Goal: Information Seeking & Learning: Check status

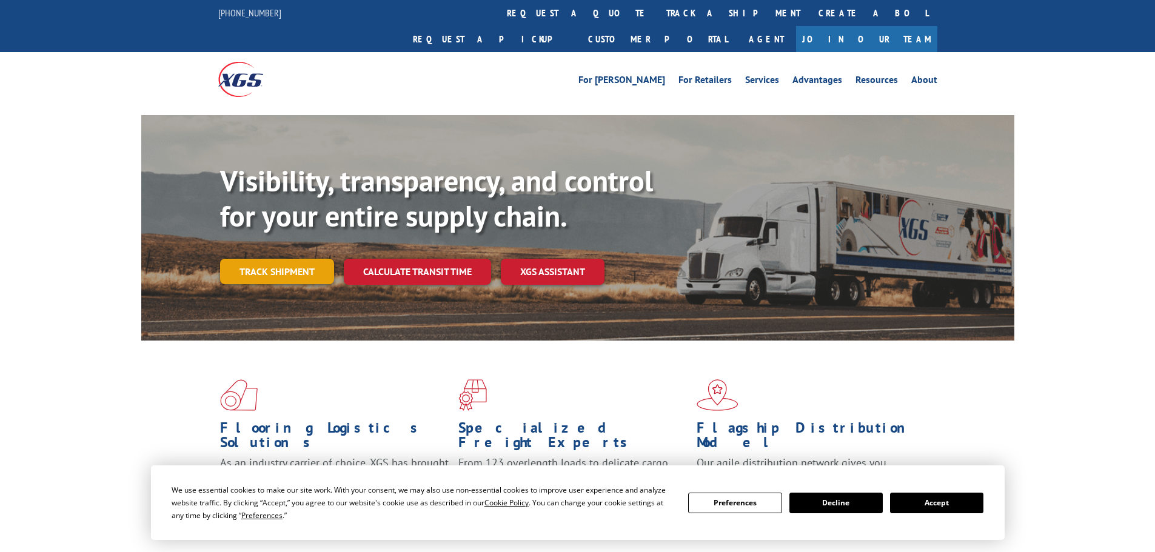
click at [276, 259] on link "Track shipment" at bounding box center [277, 271] width 114 height 25
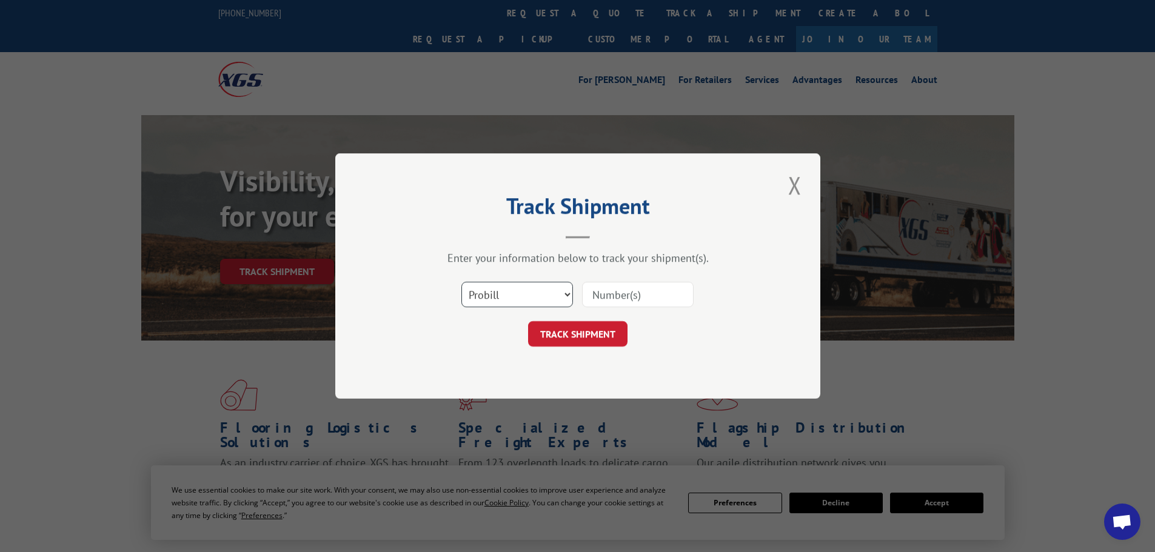
click at [517, 300] on select "Select category... Probill BOL PO" at bounding box center [517, 294] width 112 height 25
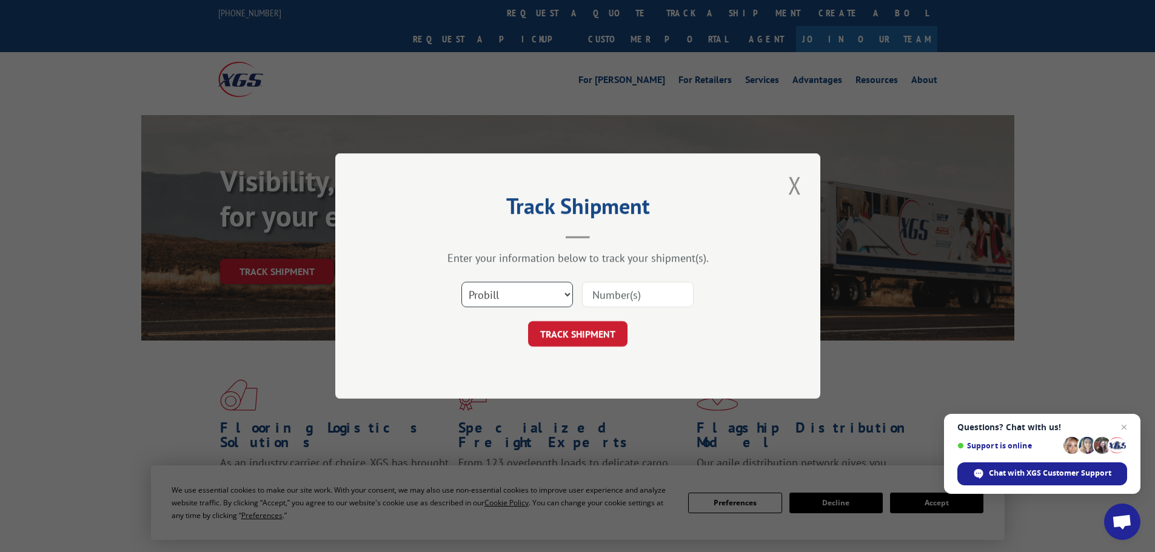
select select "po"
click at [461, 282] on select "Select category... Probill BOL PO" at bounding box center [517, 294] width 112 height 25
click at [601, 289] on input at bounding box center [638, 294] width 112 height 25
paste input "10543150"
type input "10543150"
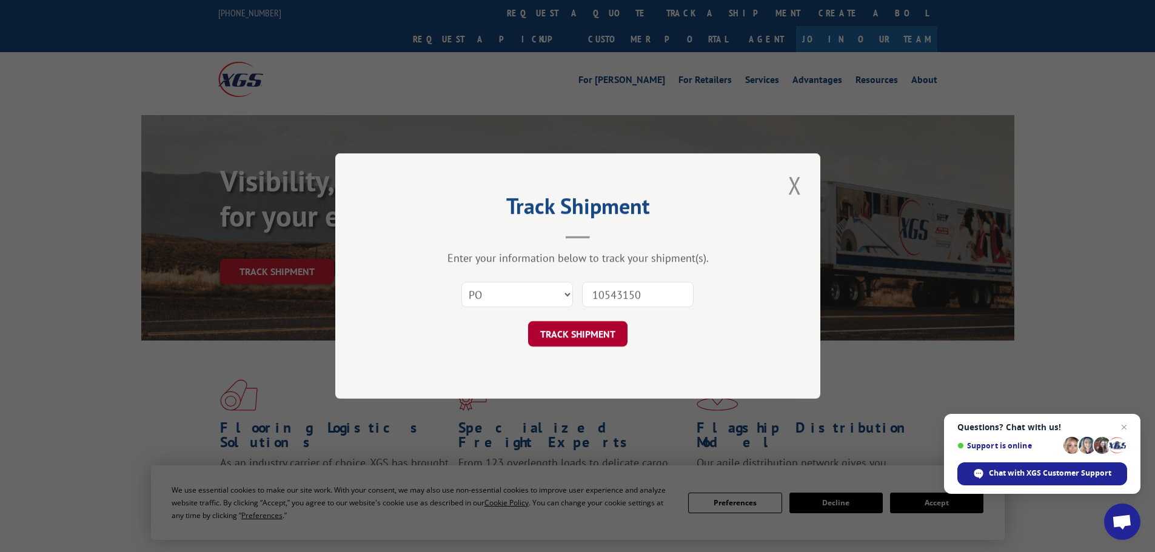
click at [557, 335] on button "TRACK SHIPMENT" at bounding box center [577, 333] width 99 height 25
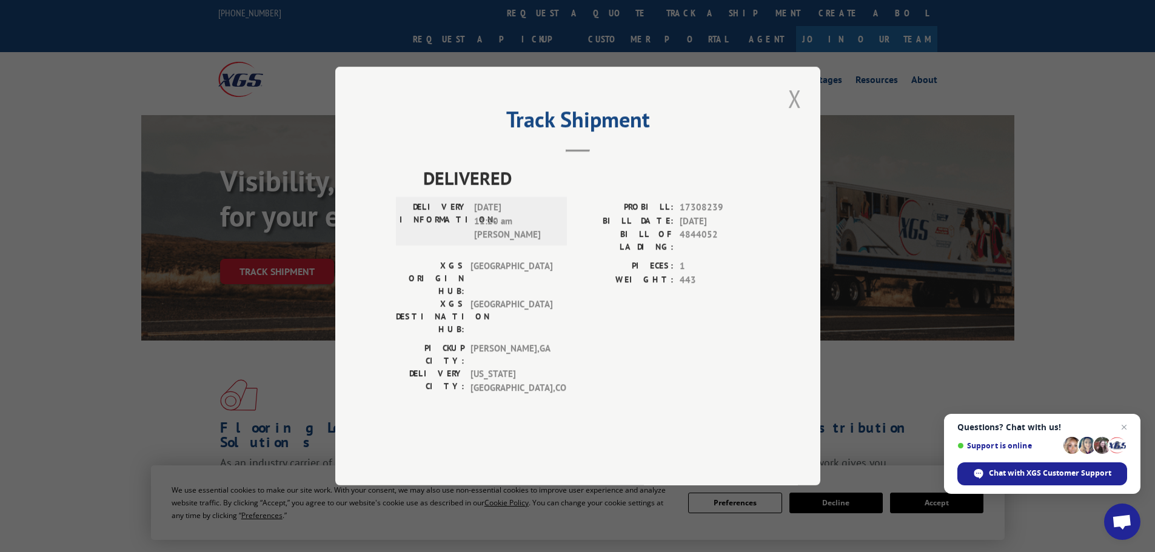
click at [803, 115] on button "Close modal" at bounding box center [795, 98] width 21 height 33
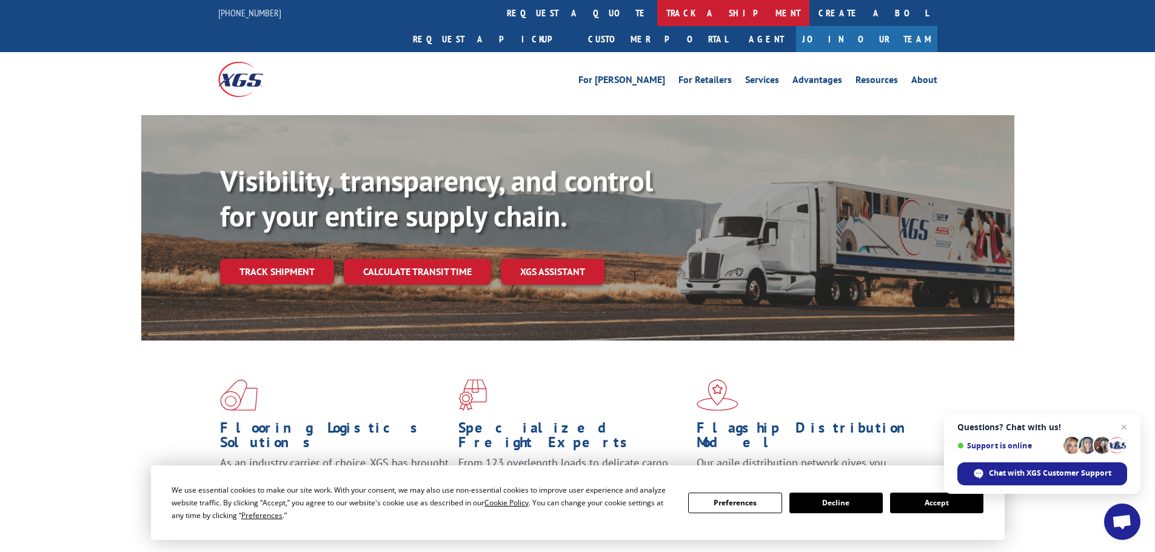
click at [657, 13] on link "track a shipment" at bounding box center [733, 13] width 152 height 26
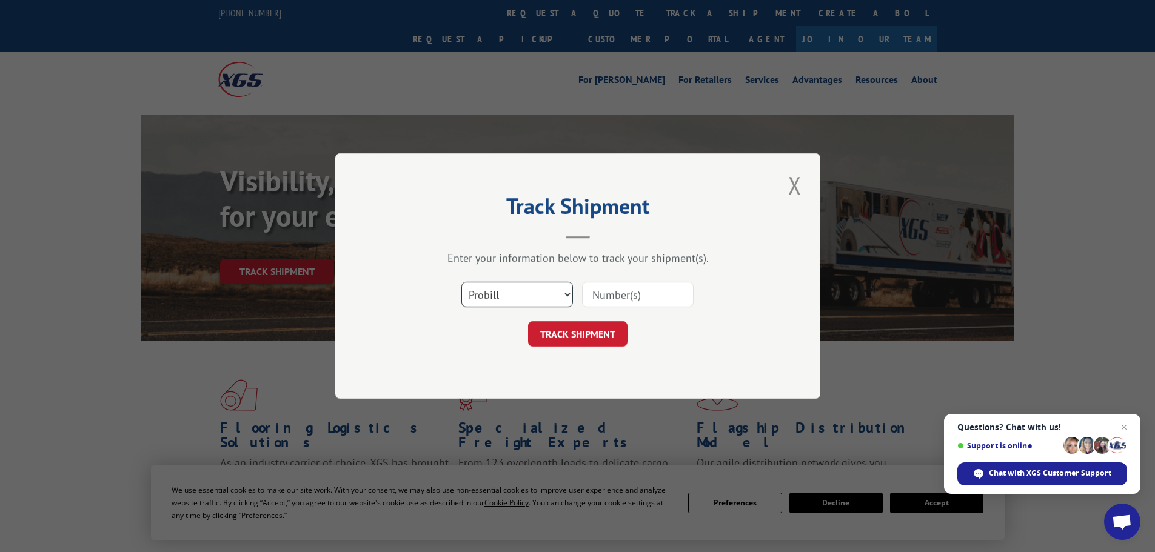
click at [482, 305] on select "Select category... Probill BOL PO" at bounding box center [517, 294] width 112 height 25
select select "po"
click at [461, 282] on select "Select category... Probill BOL PO" at bounding box center [517, 294] width 112 height 25
click at [604, 286] on input at bounding box center [638, 294] width 112 height 25
paste input "10543182"
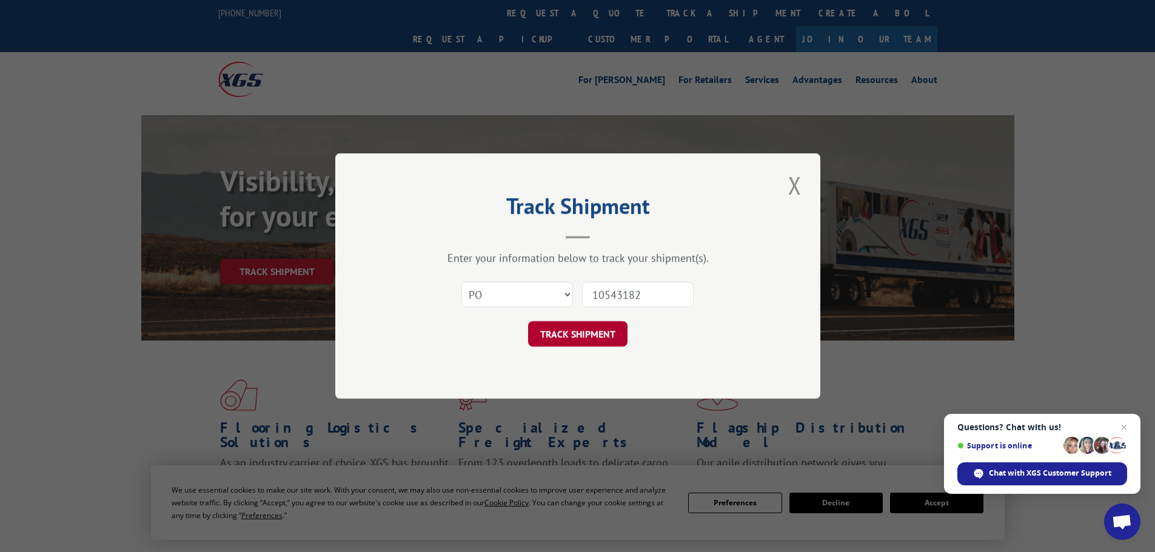
type input "10543182"
click at [559, 329] on button "TRACK SHIPMENT" at bounding box center [577, 333] width 99 height 25
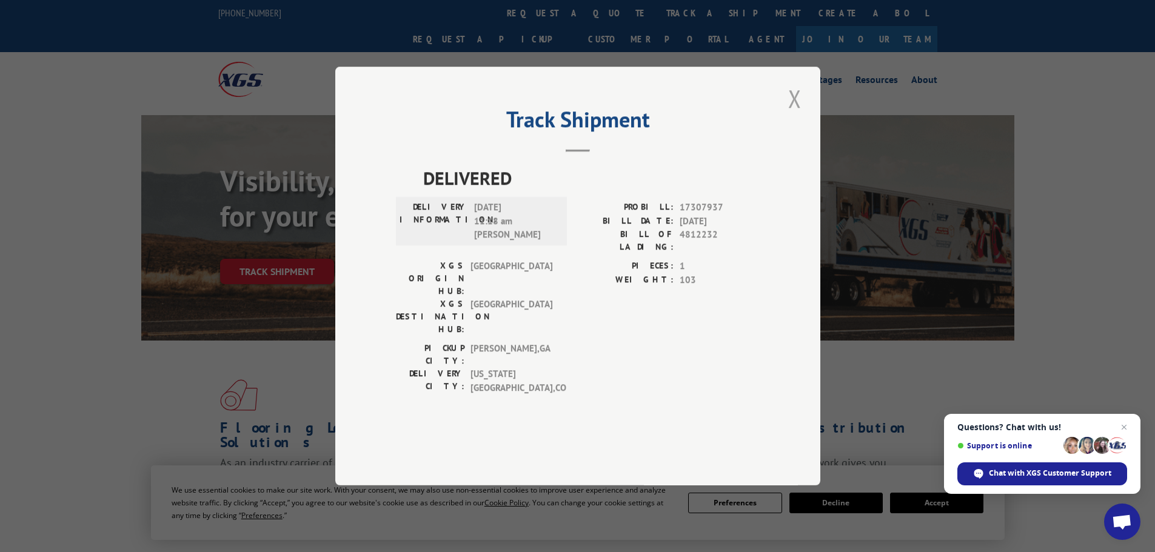
click at [797, 115] on button "Close modal" at bounding box center [795, 98] width 21 height 33
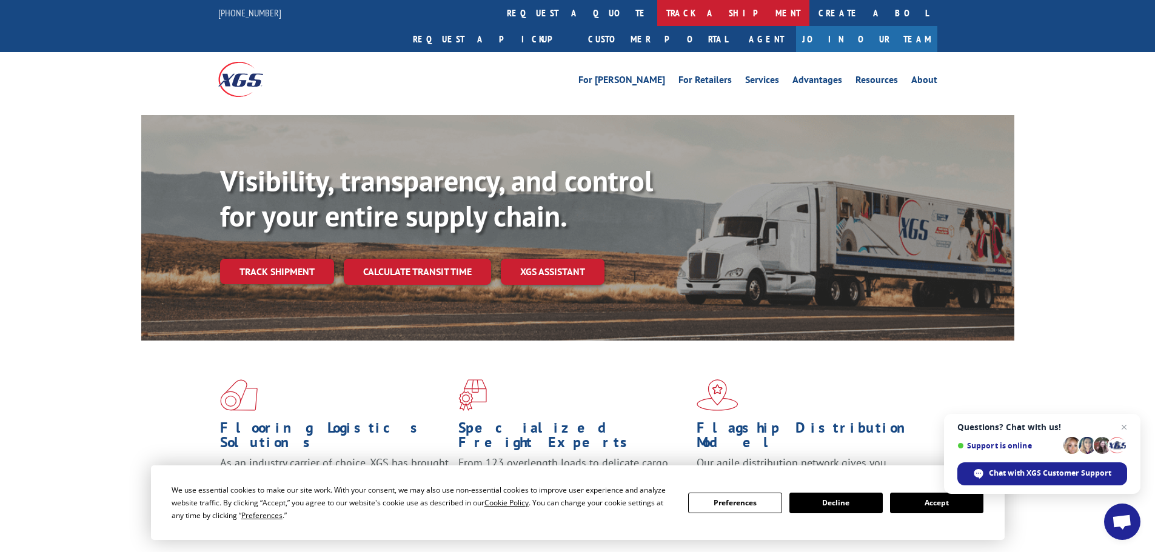
click at [657, 18] on link "track a shipment" at bounding box center [733, 13] width 152 height 26
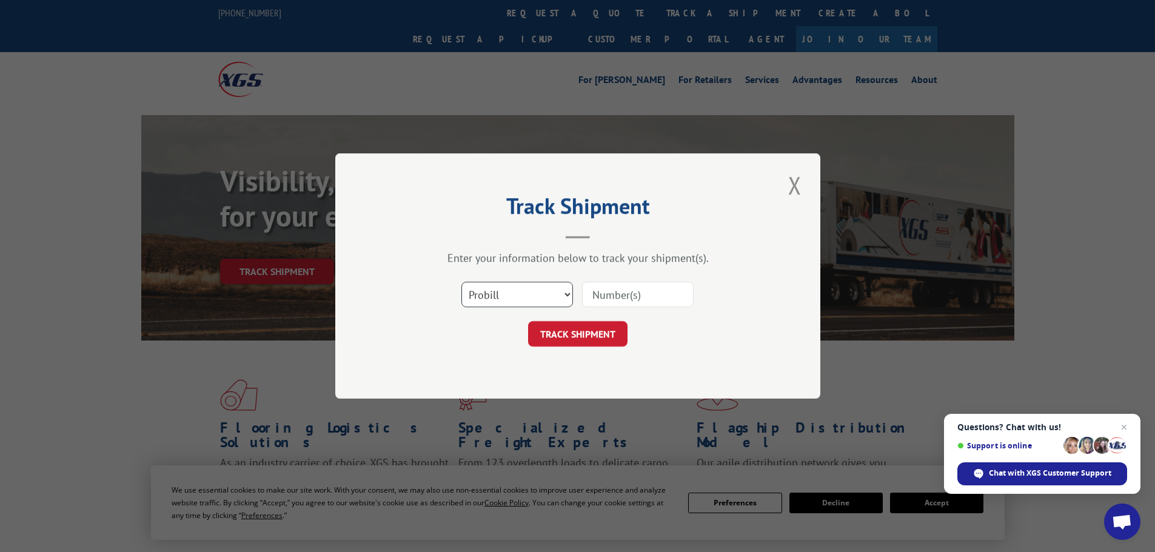
click at [477, 293] on select "Select category... Probill BOL PO" at bounding box center [517, 294] width 112 height 25
select select "po"
click at [461, 282] on select "Select category... Probill BOL PO" at bounding box center [517, 294] width 112 height 25
click at [604, 289] on input at bounding box center [638, 294] width 112 height 25
paste input "10543183"
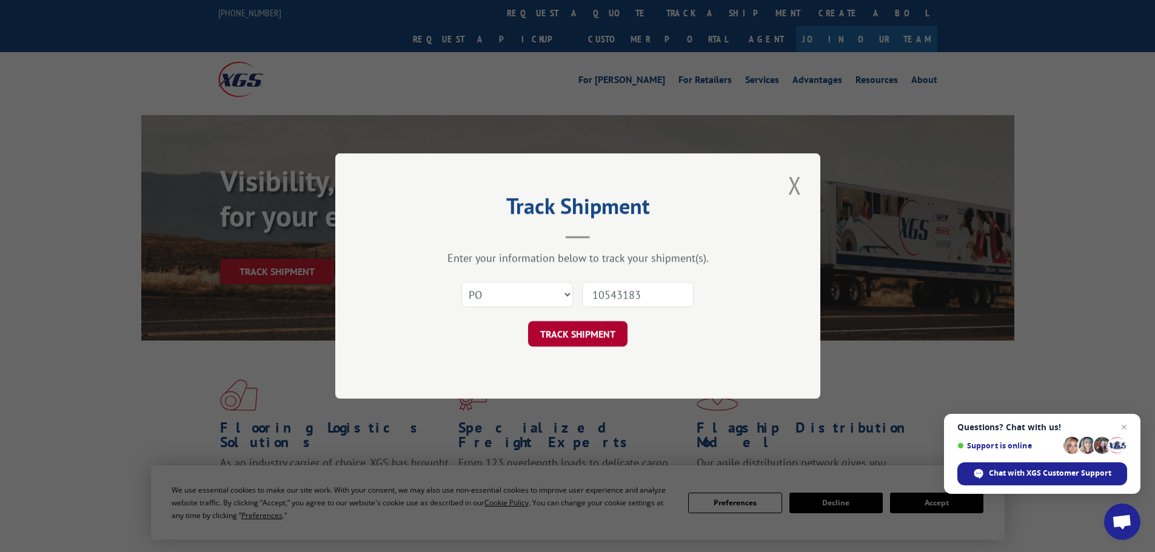
type input "10543183"
click at [563, 340] on button "TRACK SHIPMENT" at bounding box center [577, 333] width 99 height 25
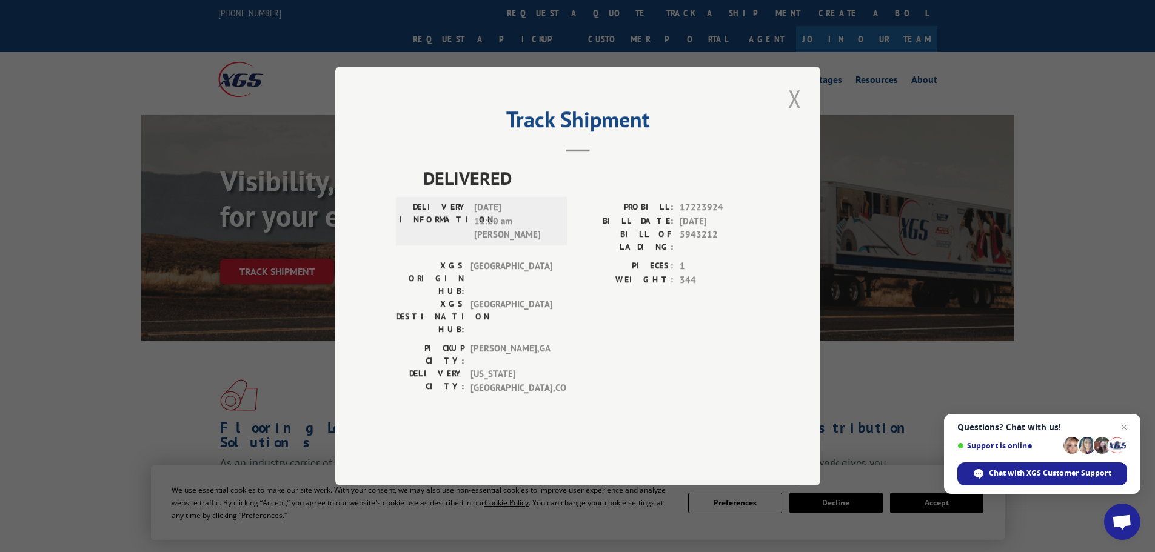
click at [795, 115] on button "Close modal" at bounding box center [795, 98] width 21 height 33
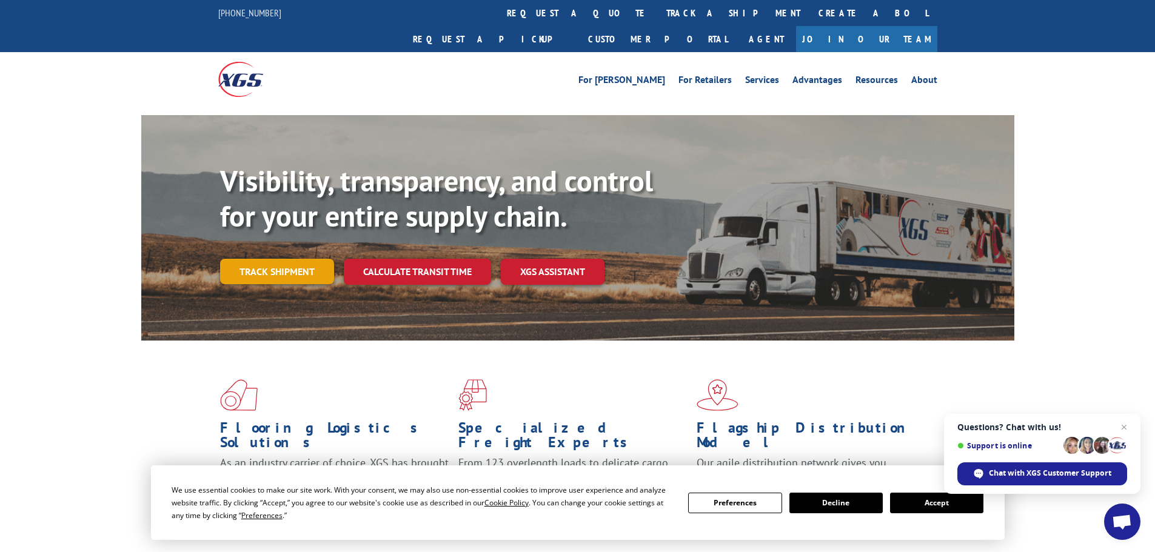
click at [281, 259] on link "Track shipment" at bounding box center [277, 271] width 114 height 25
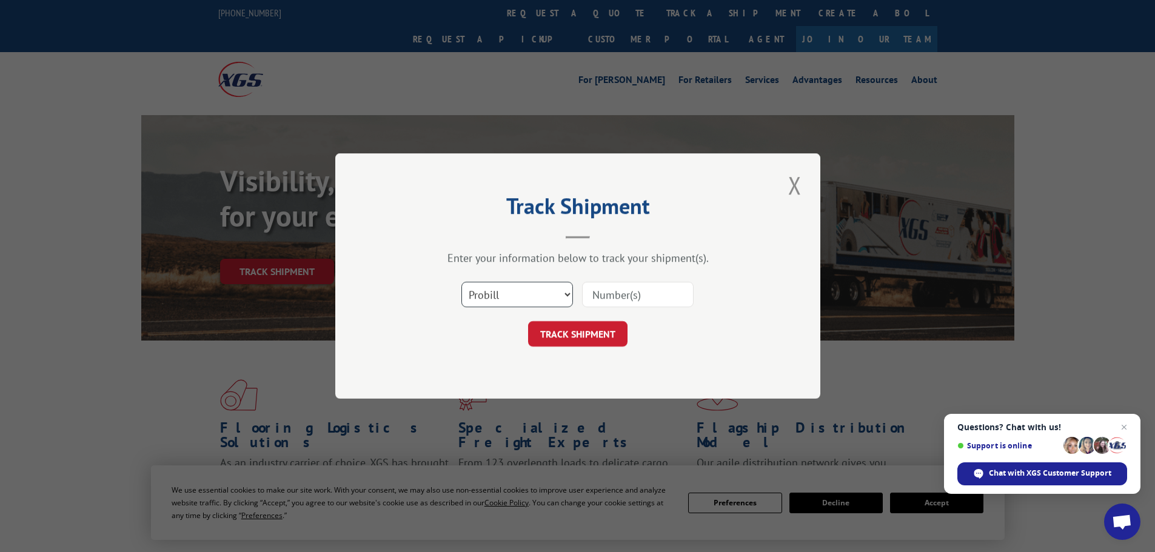
click at [511, 299] on select "Select category... Probill BOL PO" at bounding box center [517, 294] width 112 height 25
select select "po"
click at [461, 282] on select "Select category... Probill BOL PO" at bounding box center [517, 294] width 112 height 25
click at [592, 295] on input at bounding box center [638, 294] width 112 height 25
paste input "10543236"
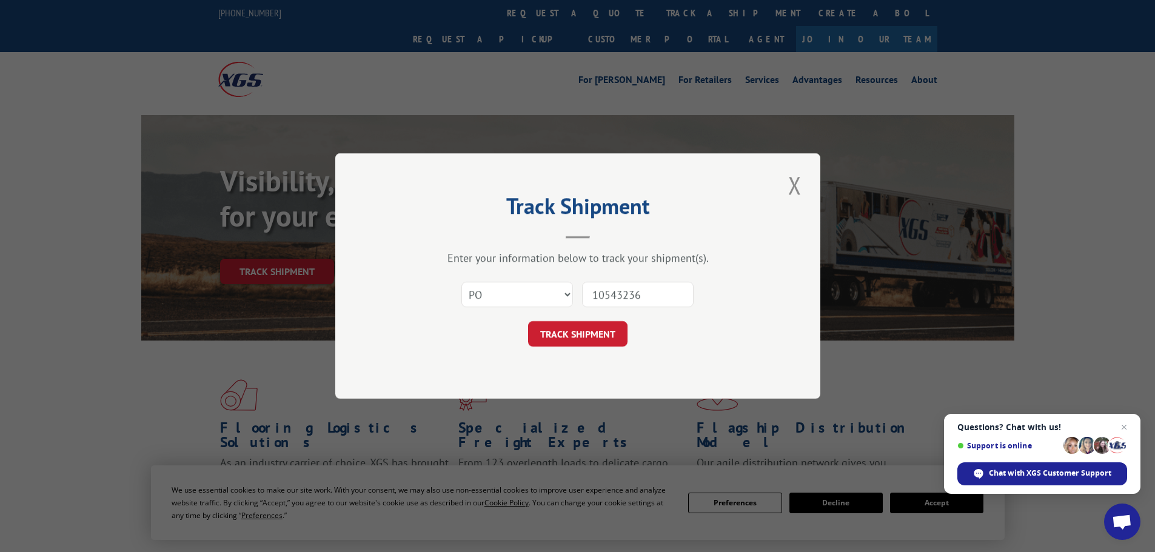
type input "10543236"
click at [561, 315] on form "Select category... Probill BOL PO 10543236 TRACK SHIPMENT" at bounding box center [578, 311] width 364 height 72
click at [566, 336] on button "TRACK SHIPMENT" at bounding box center [577, 333] width 99 height 25
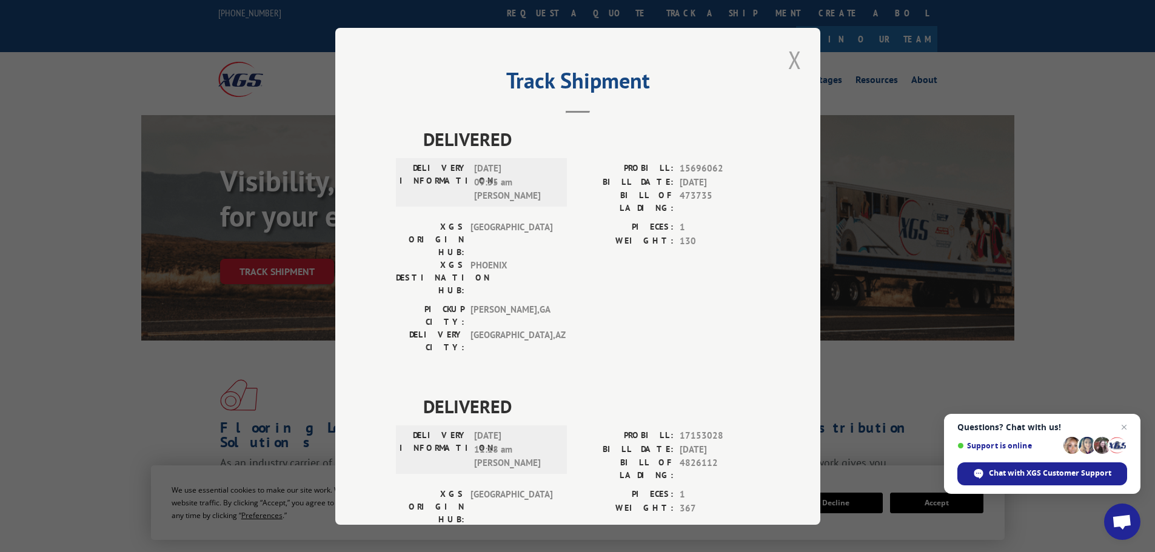
click at [792, 58] on button "Close modal" at bounding box center [795, 59] width 21 height 33
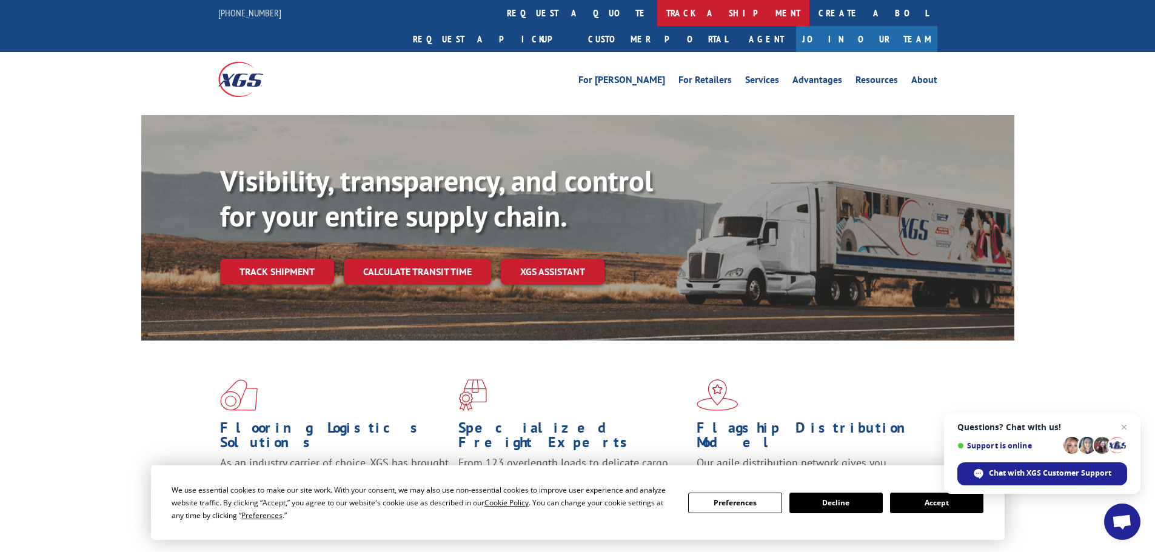
click at [657, 11] on link "track a shipment" at bounding box center [733, 13] width 152 height 26
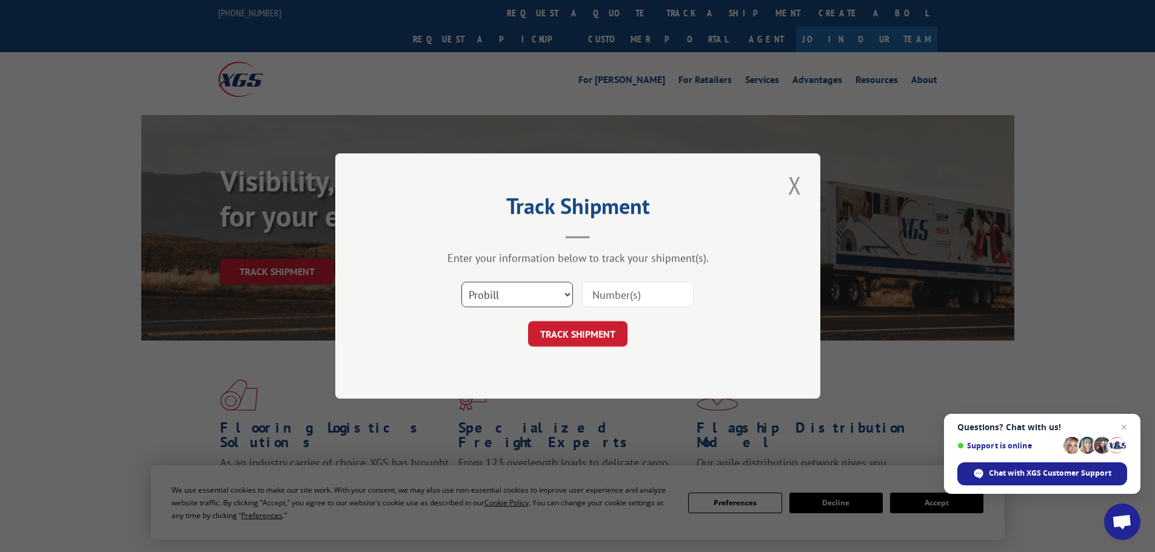
click at [491, 287] on select "Select category... Probill BOL PO" at bounding box center [517, 294] width 112 height 25
select select "po"
click at [461, 282] on select "Select category... Probill BOL PO" at bounding box center [517, 294] width 112 height 25
click at [588, 300] on input at bounding box center [638, 294] width 112 height 25
paste input "10543301"
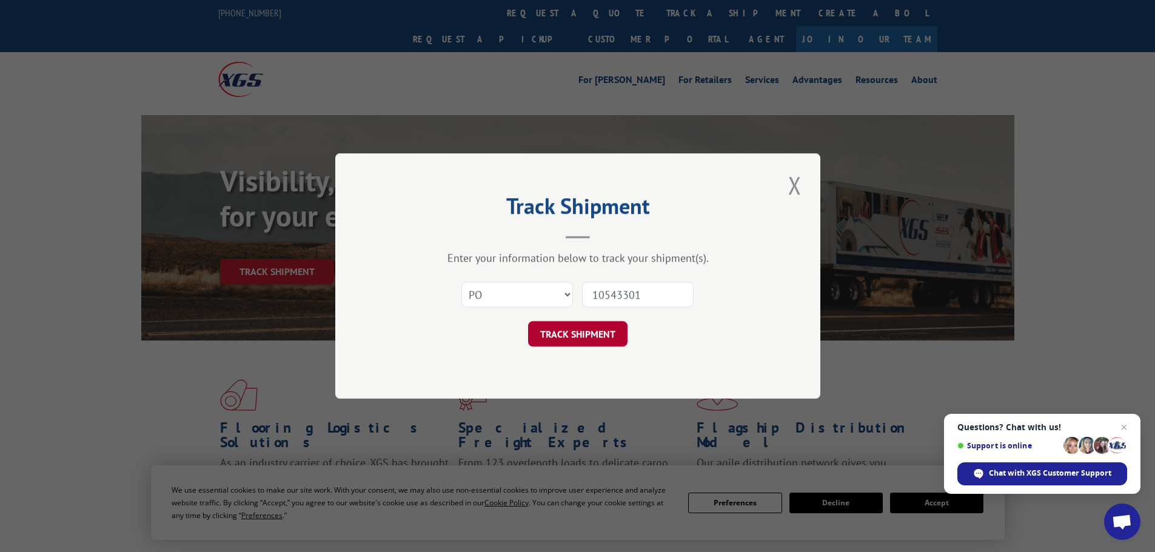
type input "10543301"
click at [583, 339] on button "TRACK SHIPMENT" at bounding box center [577, 333] width 99 height 25
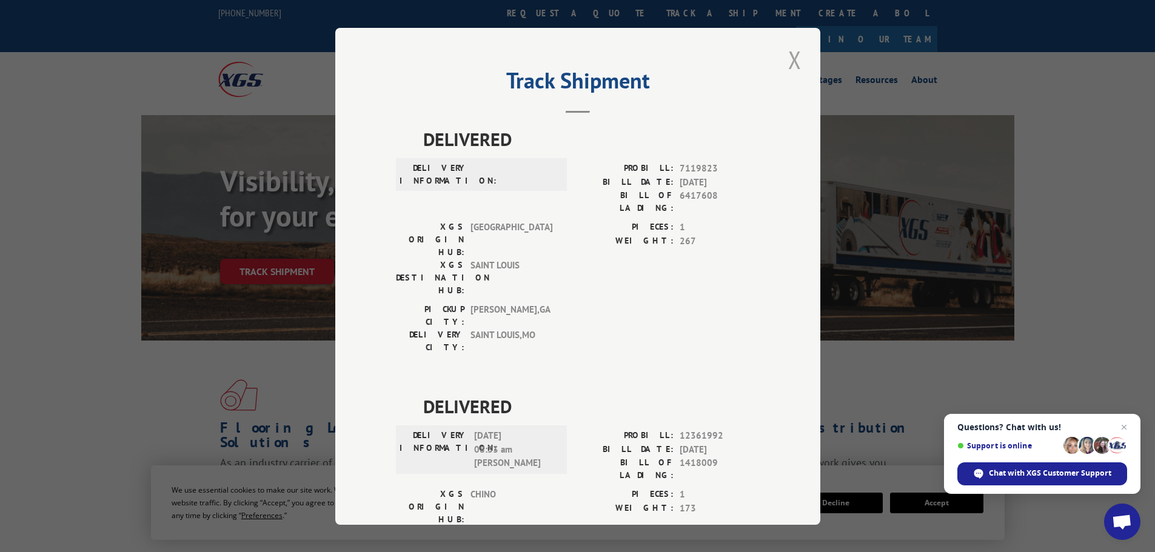
click at [789, 59] on button "Close modal" at bounding box center [795, 59] width 21 height 33
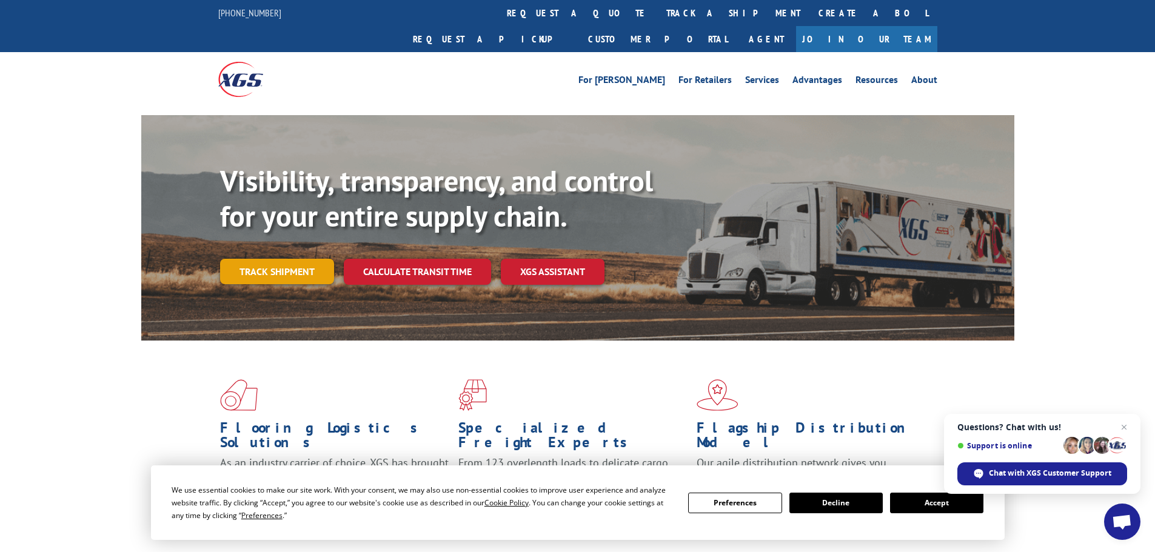
click at [253, 259] on link "Track shipment" at bounding box center [277, 271] width 114 height 25
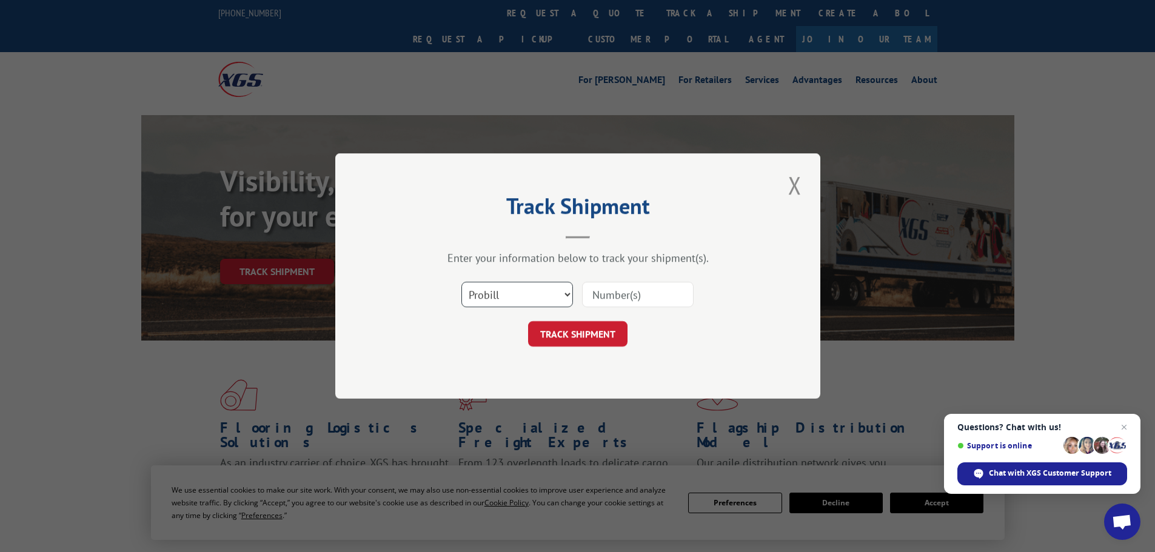
click at [478, 292] on select "Select category... Probill BOL PO" at bounding box center [517, 294] width 112 height 25
select select "po"
click at [461, 282] on select "Select category... Probill BOL PO" at bounding box center [517, 294] width 112 height 25
click at [611, 301] on input at bounding box center [638, 294] width 112 height 25
paste input "10543295"
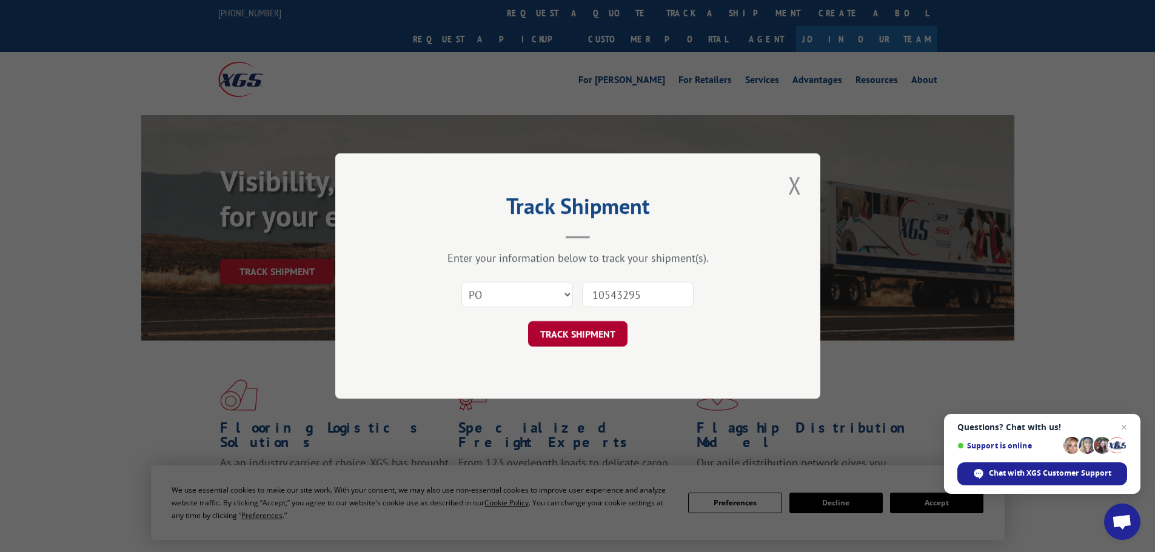
type input "10543295"
click at [584, 340] on button "TRACK SHIPMENT" at bounding box center [577, 333] width 99 height 25
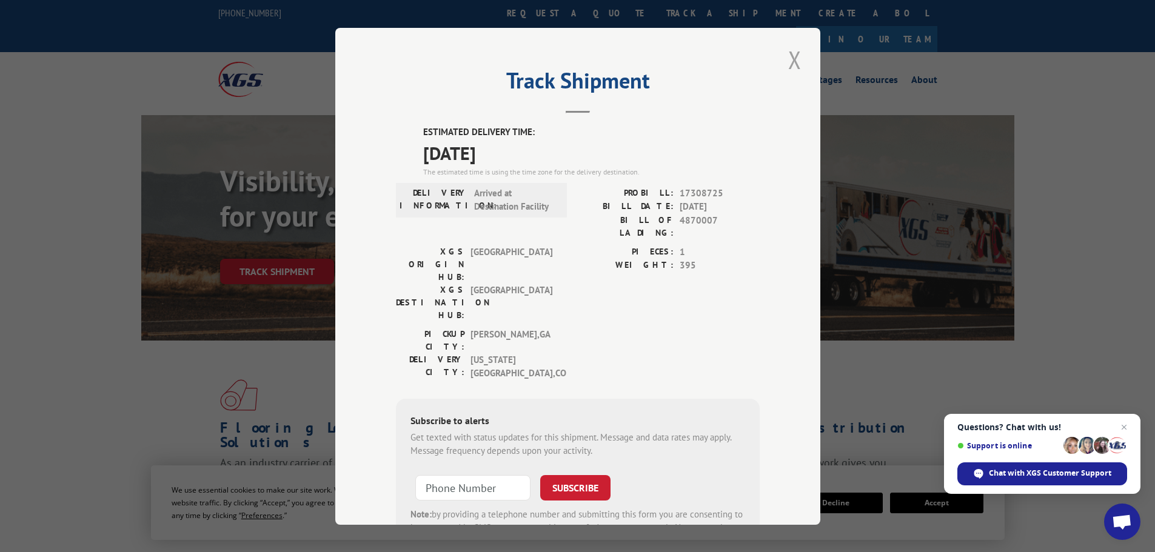
drag, startPoint x: 791, startPoint y: 62, endPoint x: 751, endPoint y: 59, distance: 40.1
click at [790, 62] on button "Close modal" at bounding box center [795, 59] width 21 height 33
